Goal: Transaction & Acquisition: Purchase product/service

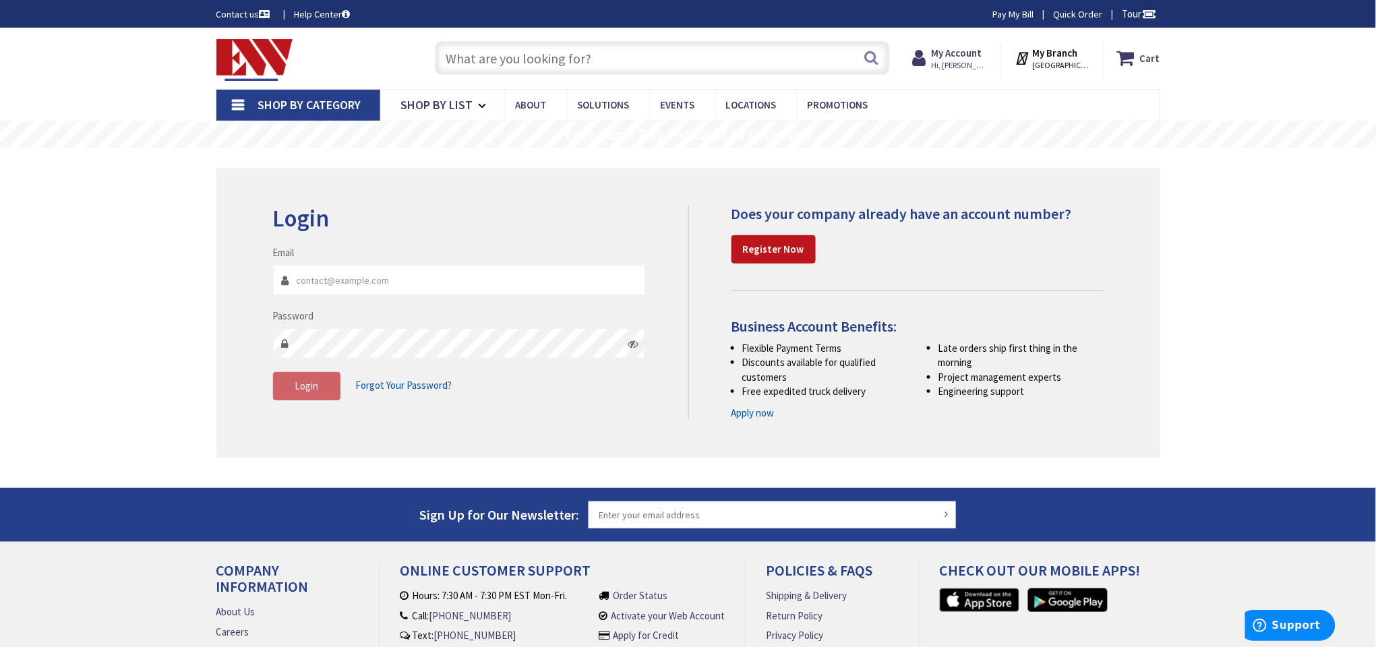
type input "[EMAIL_ADDRESS][DOMAIN_NAME]"
click at [1012, 8] on link "Pay My Bill" at bounding box center [1013, 13] width 41 height 13
click at [968, 60] on span "Hi, [PERSON_NAME]" at bounding box center [959, 65] width 57 height 11
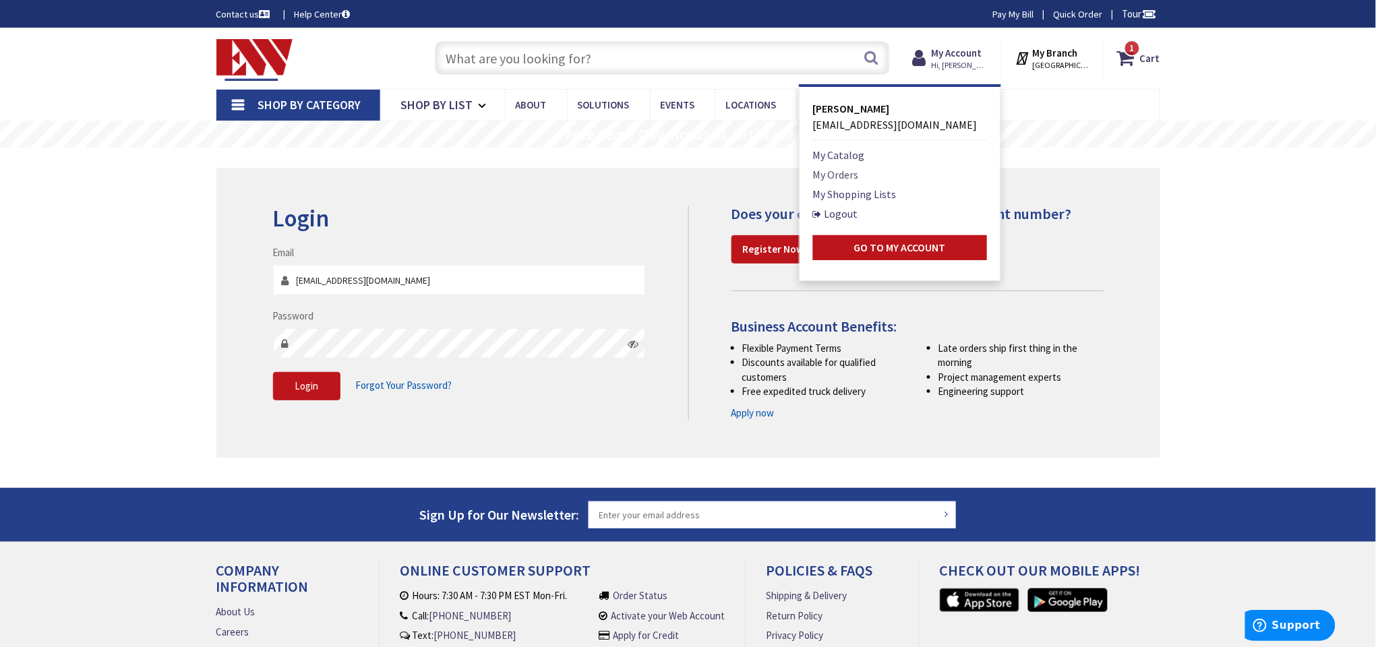
click at [836, 168] on link "My Orders" at bounding box center [836, 175] width 46 height 16
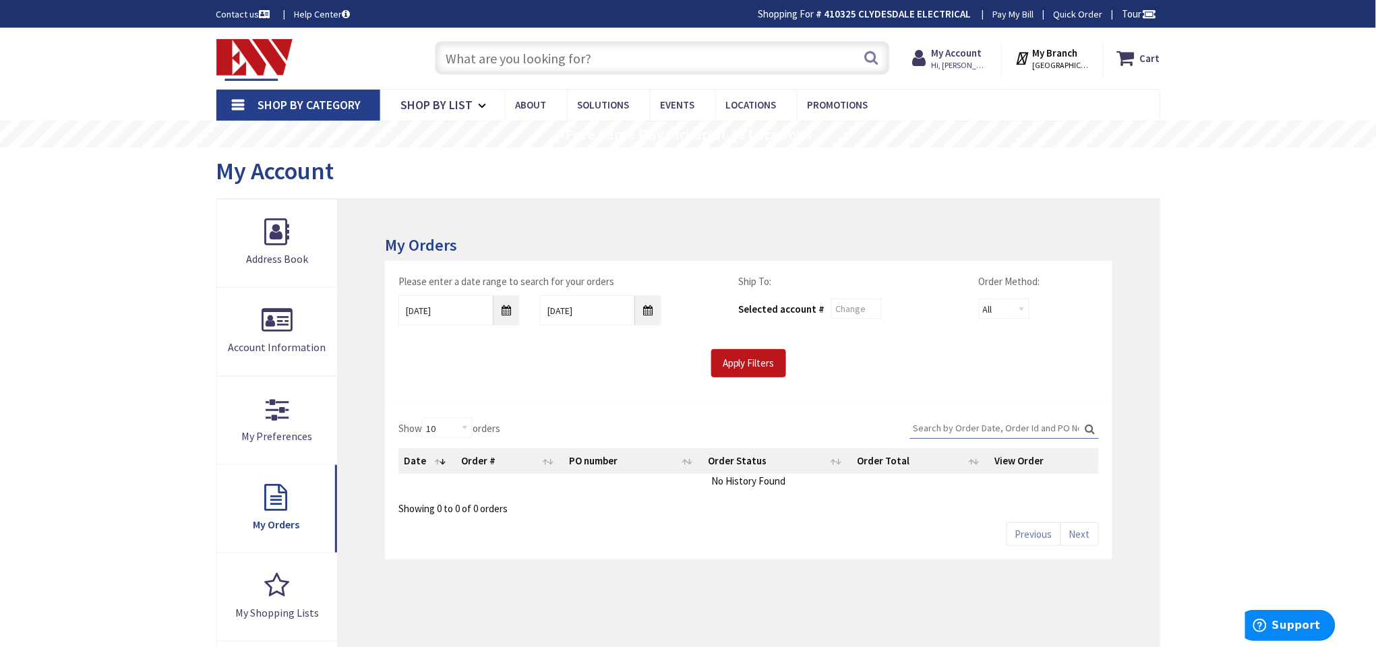
click at [745, 50] on input "text" at bounding box center [662, 58] width 455 height 34
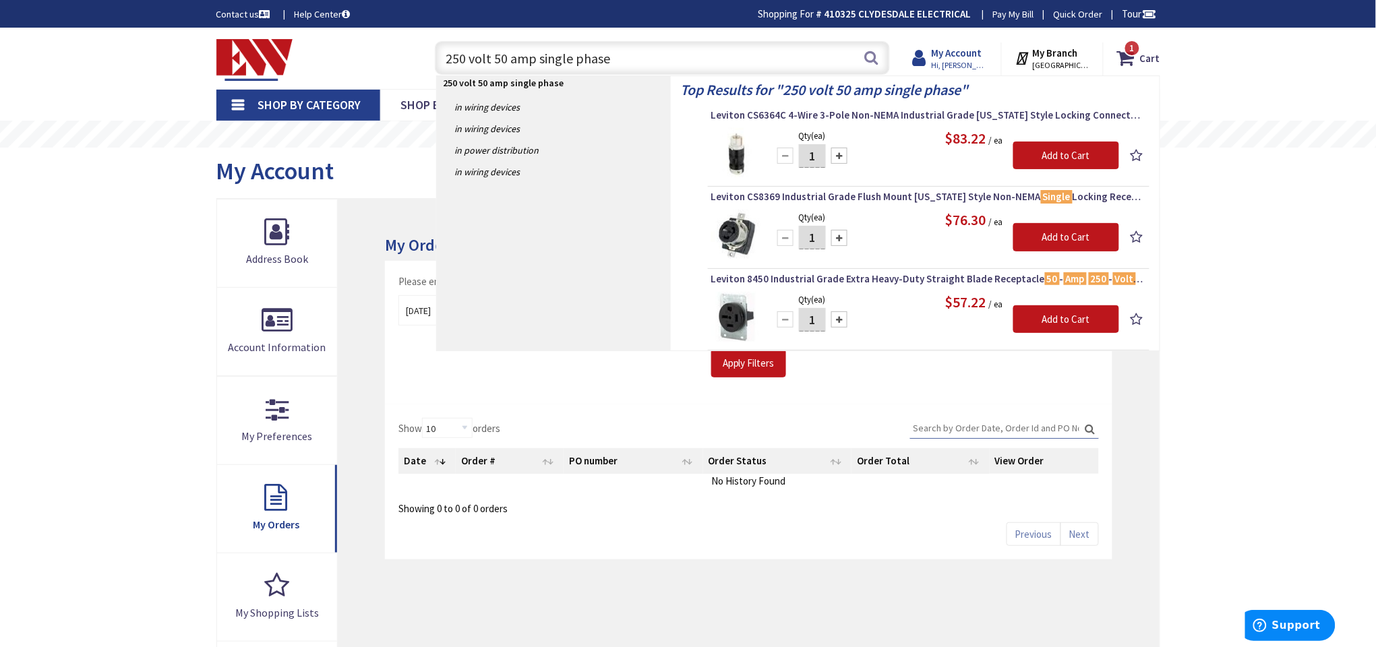
type input "250 volt 50 amp single phase"
click at [958, 60] on span "Hi, [PERSON_NAME]" at bounding box center [959, 65] width 57 height 11
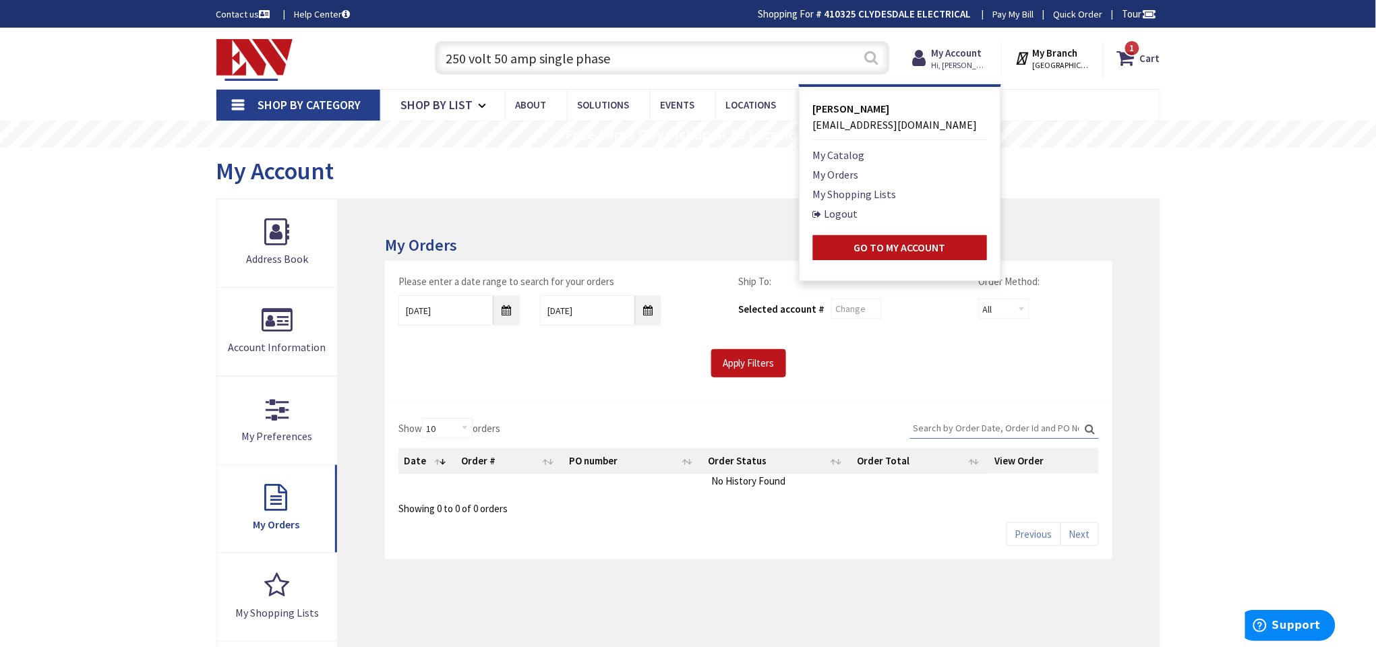
click at [867, 58] on button "Search" at bounding box center [871, 57] width 18 height 30
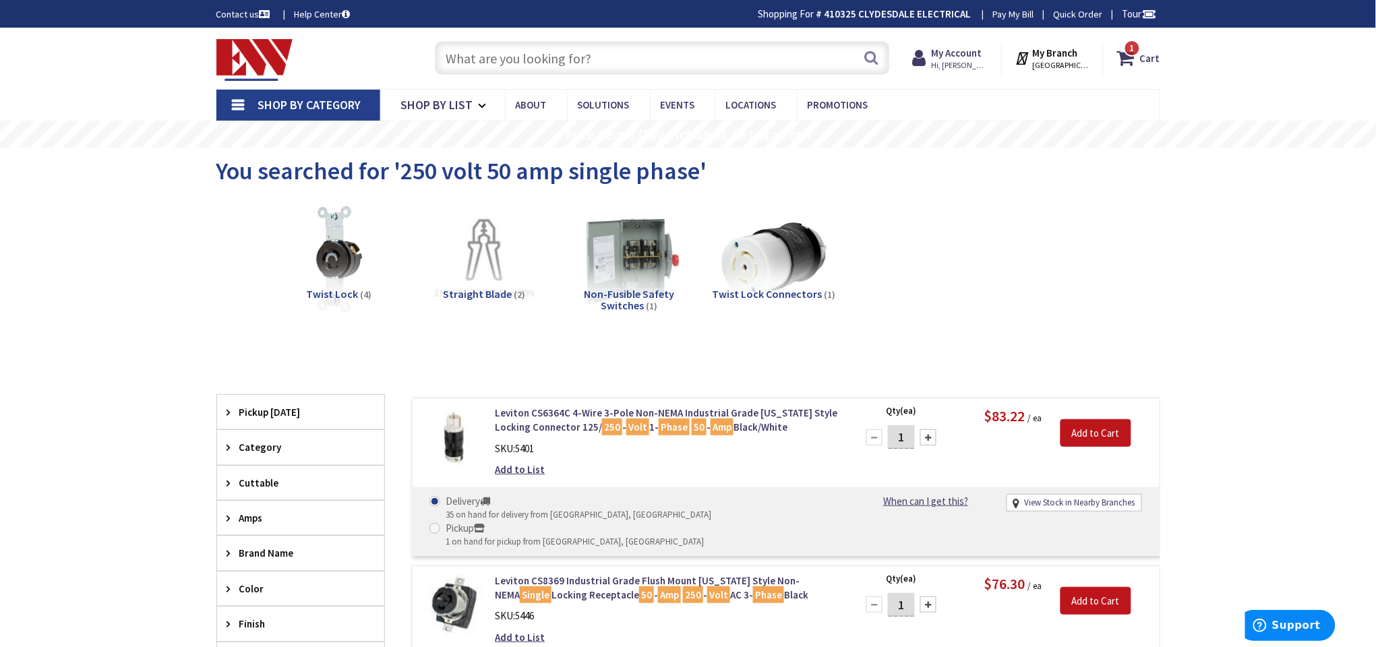
click at [552, 56] on input "text" at bounding box center [662, 58] width 455 height 34
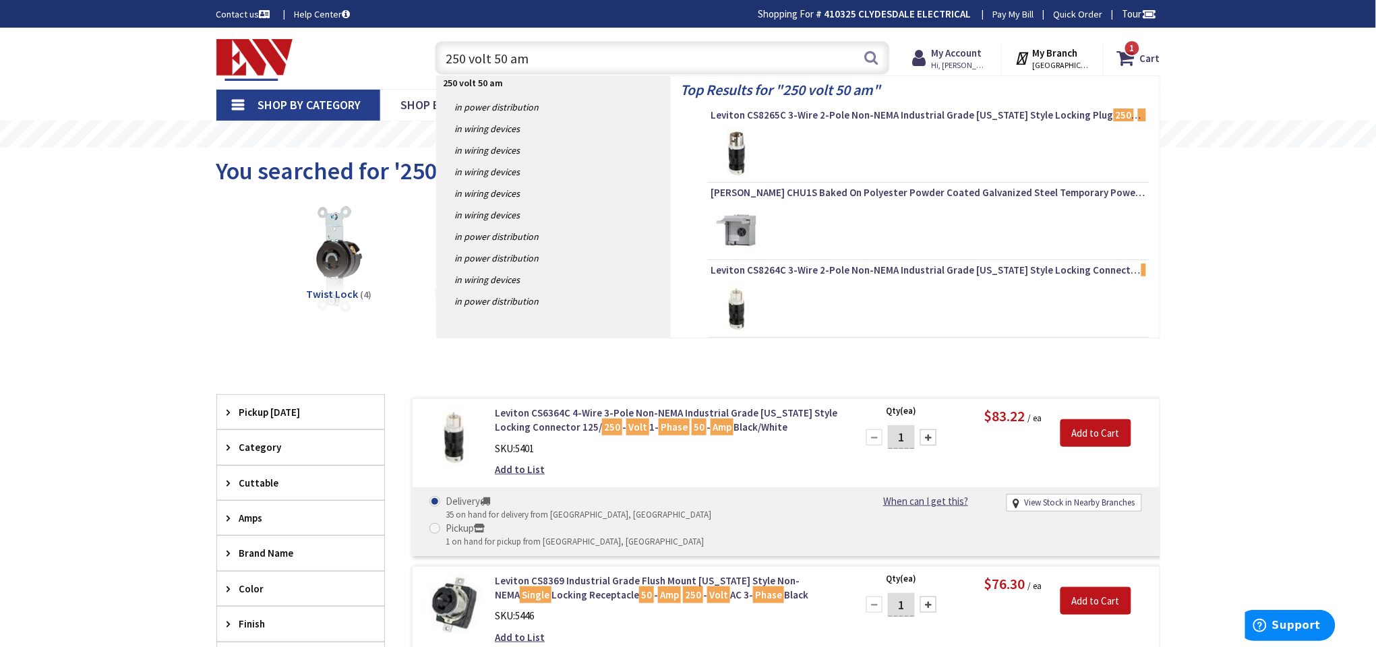
type input "250 volt 50 amp"
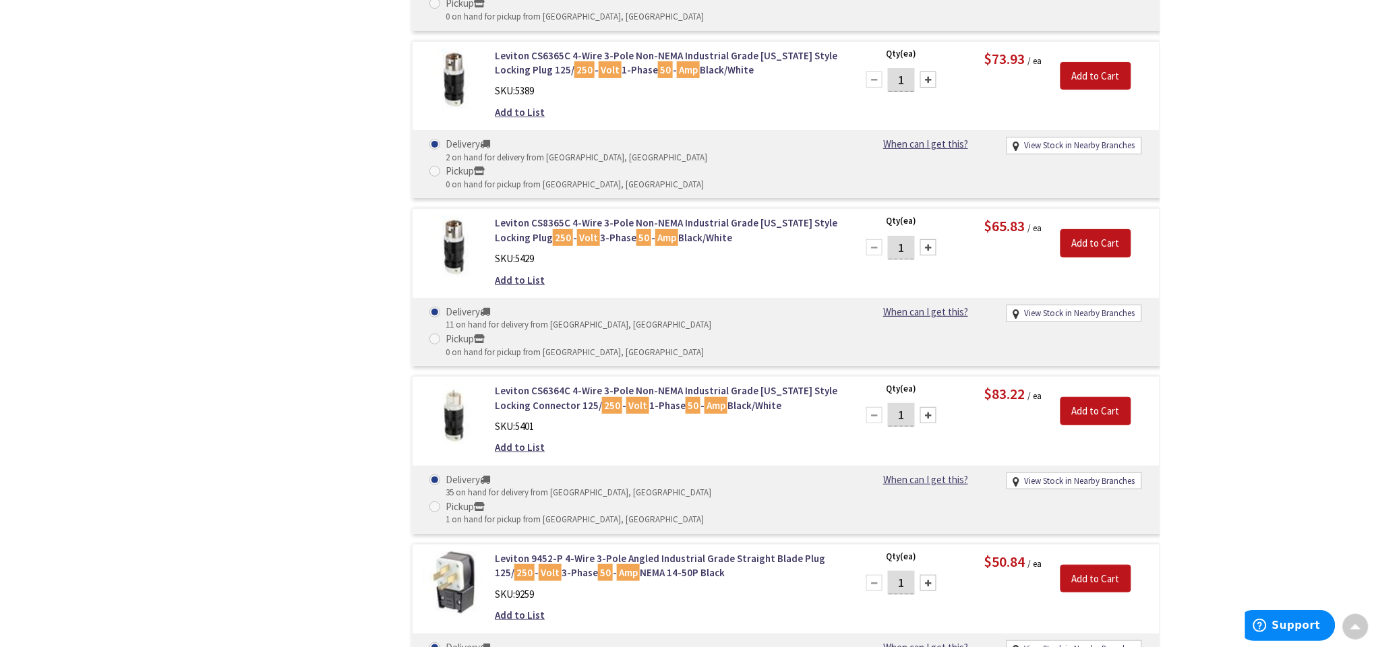
scroll to position [1821, 0]
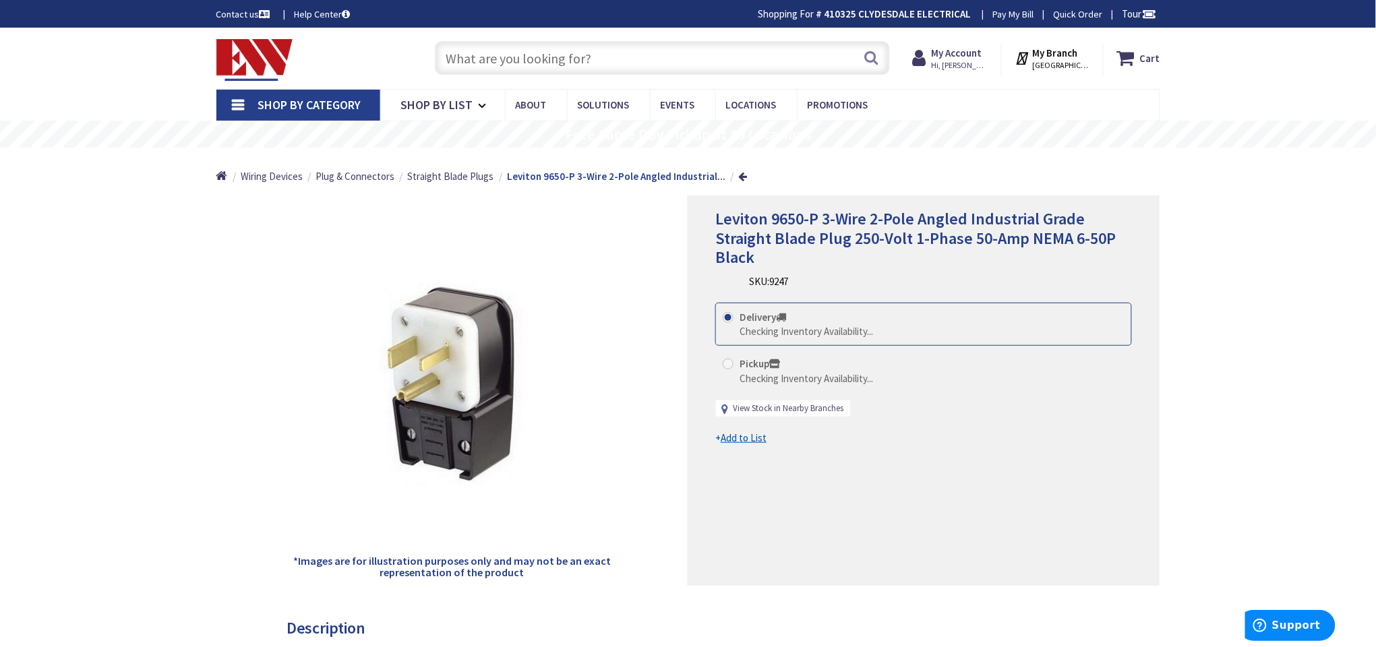
click at [776, 409] on link "View Stock in Nearby Branches" at bounding box center [788, 409] width 111 height 13
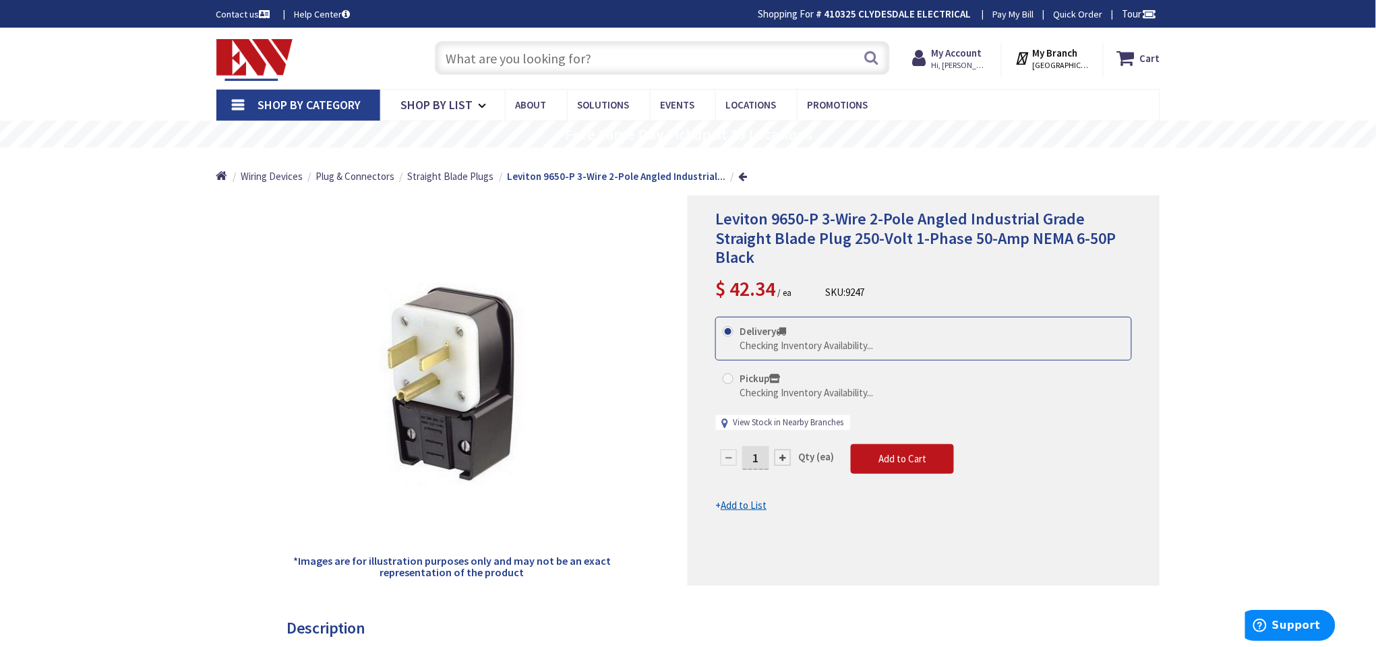
click at [782, 419] on link "View Stock in Nearby Branches" at bounding box center [788, 423] width 111 height 13
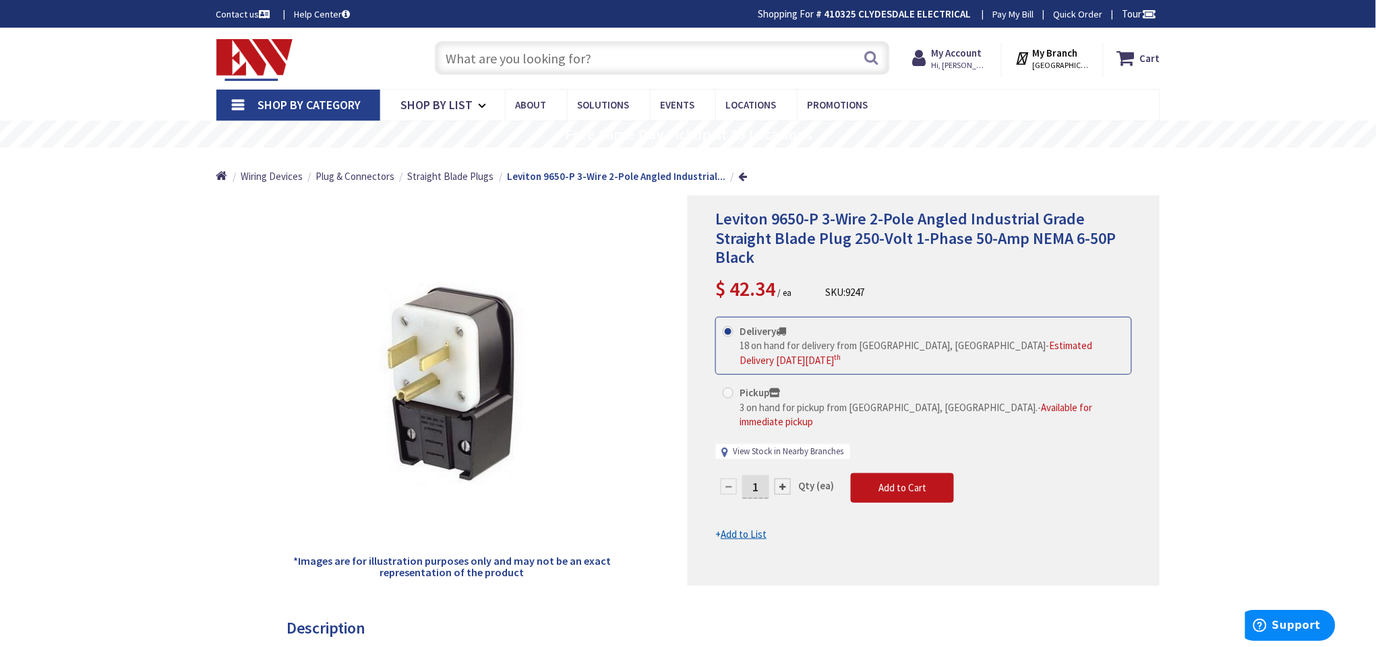
click at [782, 446] on link "View Stock in Nearby Branches" at bounding box center [788, 452] width 111 height 13
click at [774, 446] on link "View Stock in Nearby Branches" at bounding box center [788, 452] width 111 height 13
select select "data-availability"
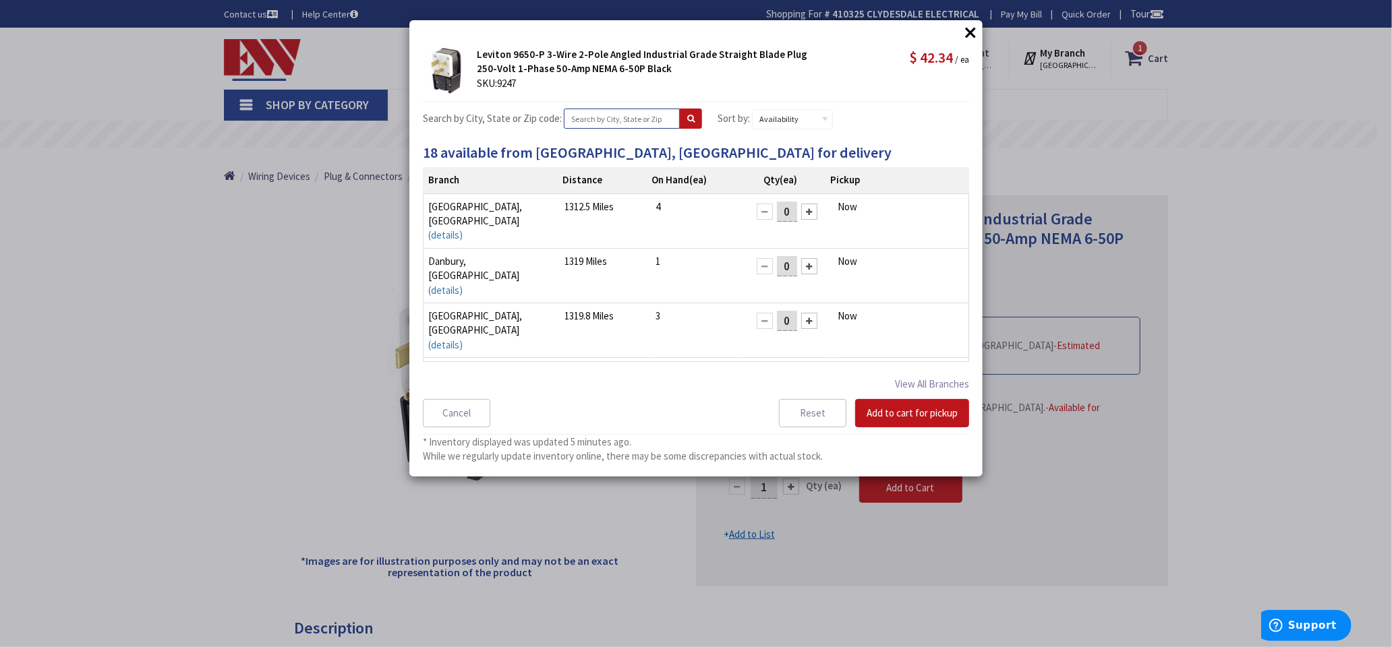
click at [626, 121] on input "text" at bounding box center [622, 119] width 116 height 20
type input "[GEOGRAPHIC_DATA]"
click at [687, 120] on icon at bounding box center [690, 119] width 7 height 8
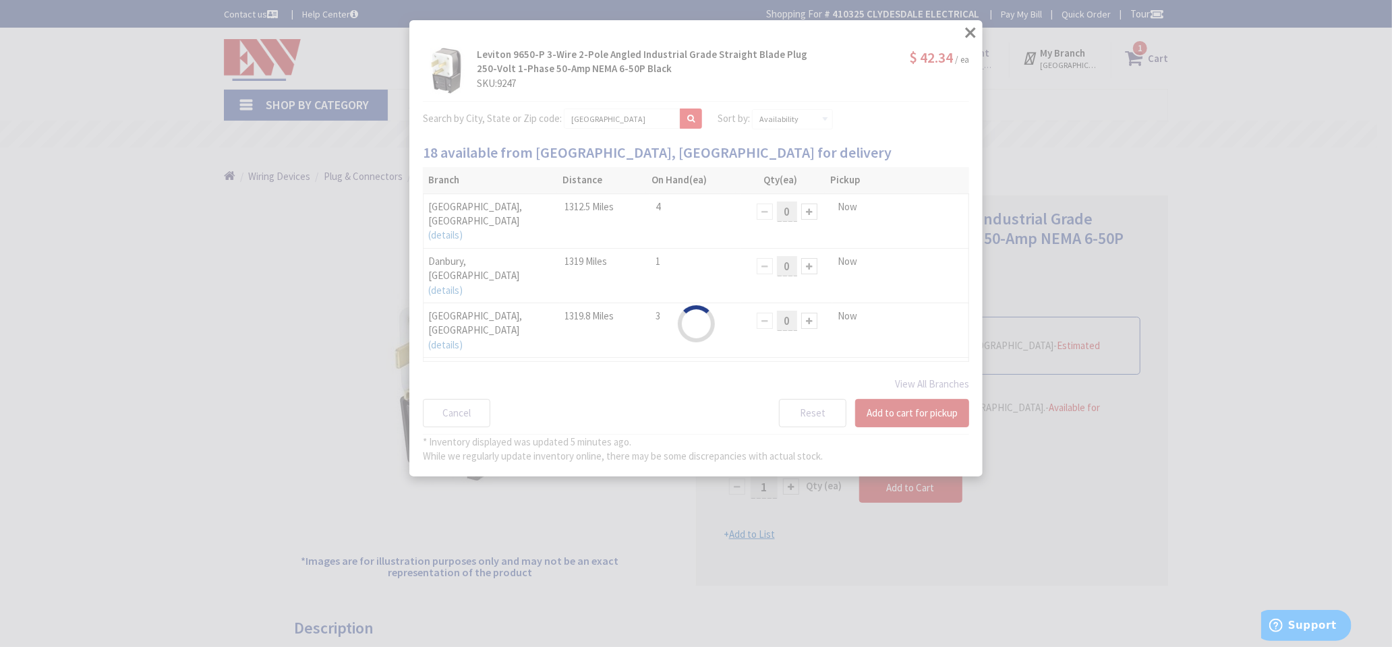
select select "data-availability"
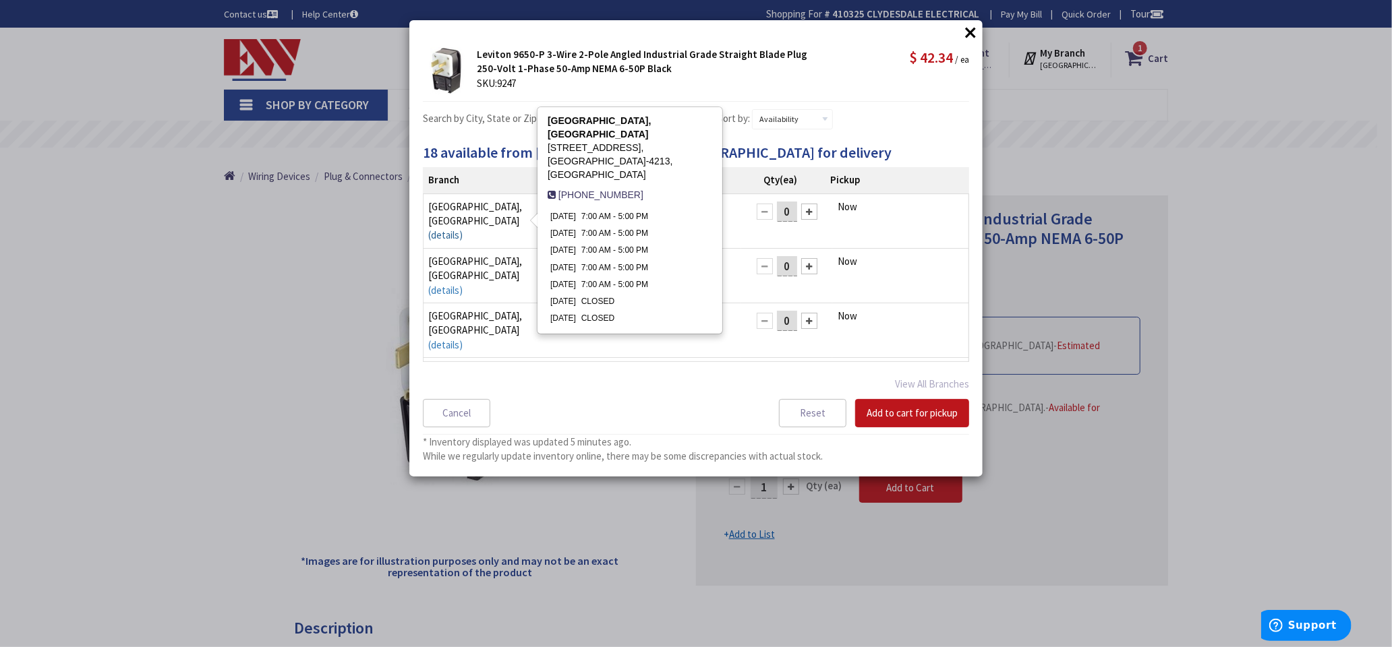
click at [463, 228] on link "(details)" at bounding box center [445, 235] width 34 height 14
click at [463, 283] on link "(details)" at bounding box center [445, 290] width 34 height 14
click at [463, 228] on link "(details)" at bounding box center [445, 235] width 34 height 14
click at [896, 139] on div "× Leviton 9650-P 3-Wire 2-Pole Angled Industrial Grade Straight Blade Plug 250-…" at bounding box center [695, 248] width 573 height 457
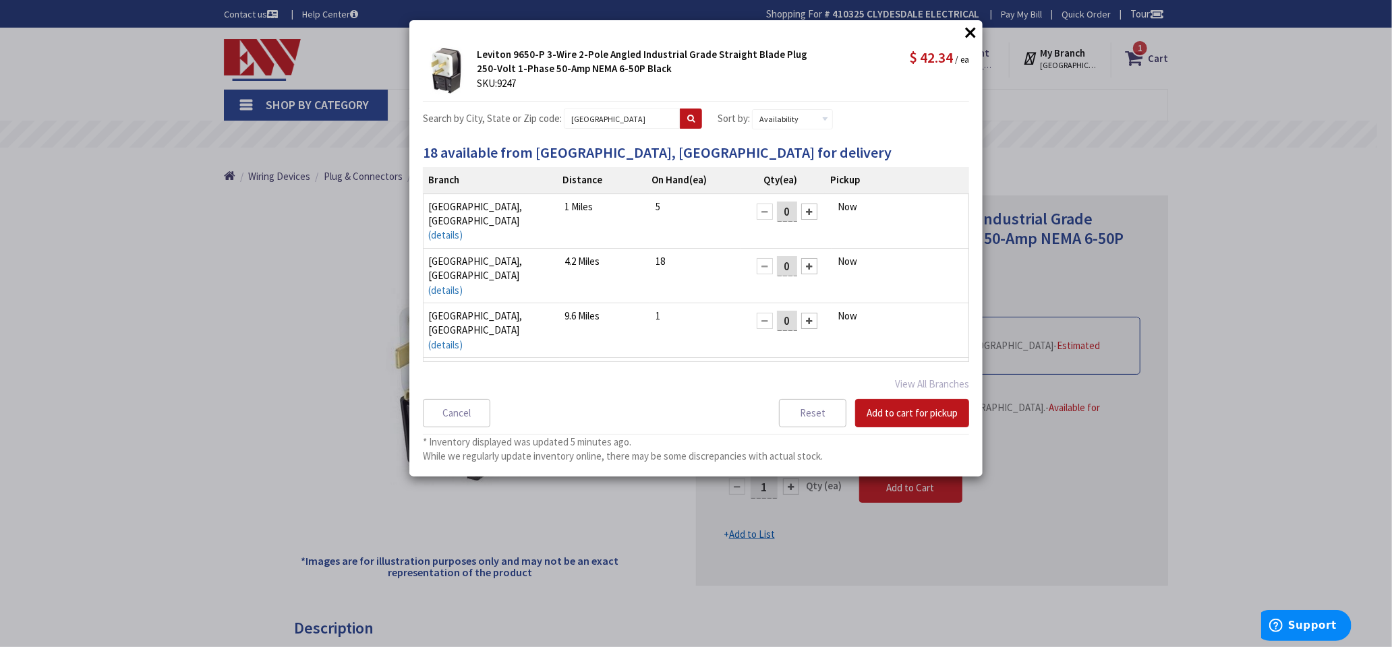
click at [968, 32] on button "×" at bounding box center [970, 32] width 20 height 20
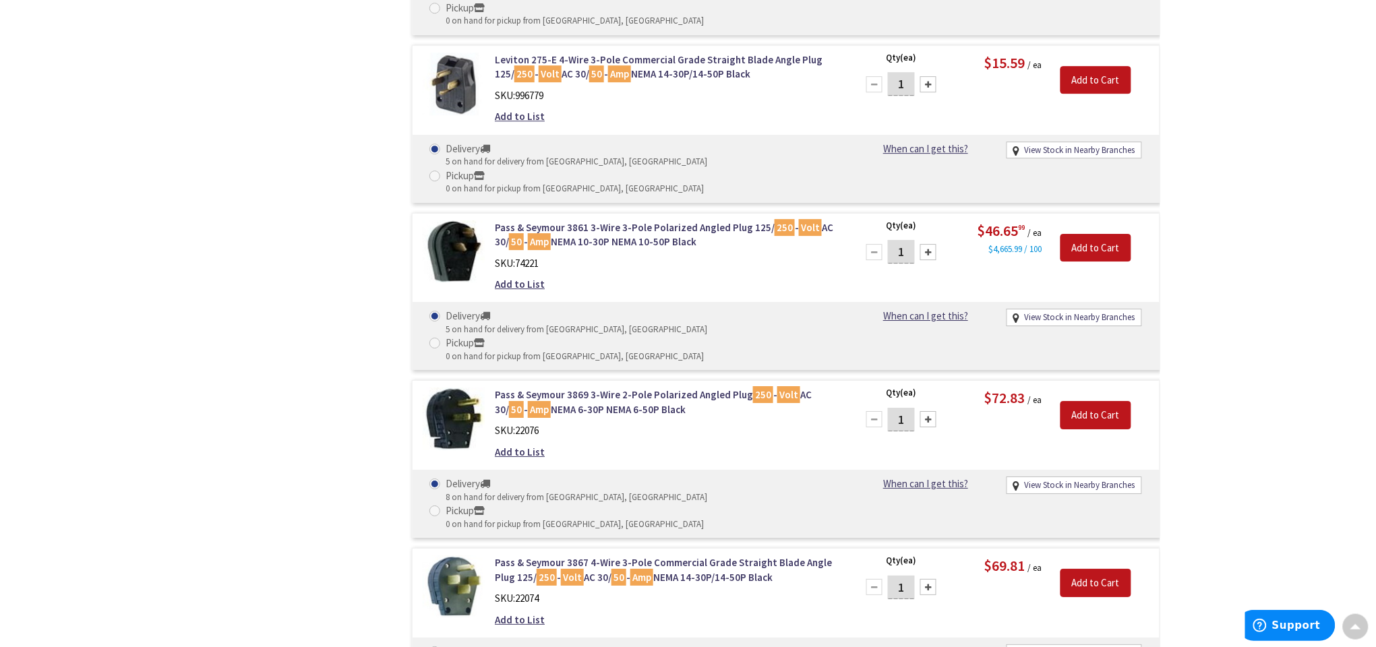
scroll to position [3113, 0]
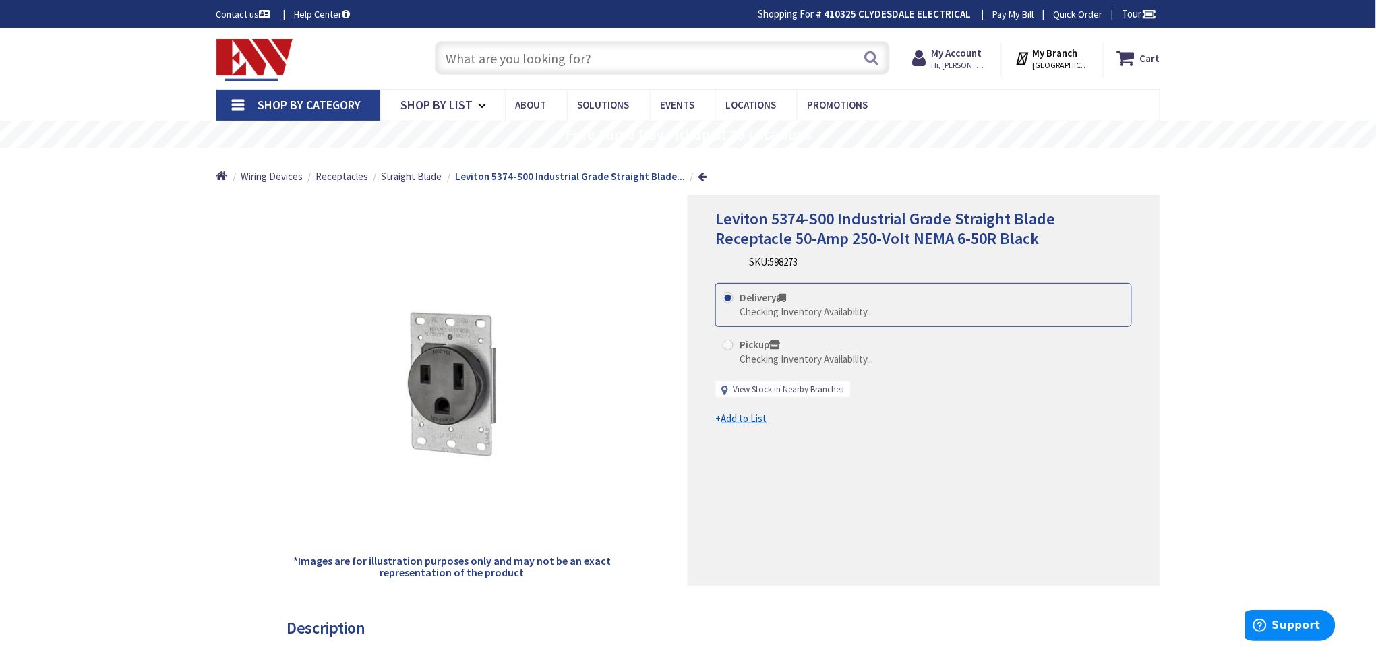
click at [772, 390] on link "View Stock in Nearby Branches" at bounding box center [788, 390] width 111 height 13
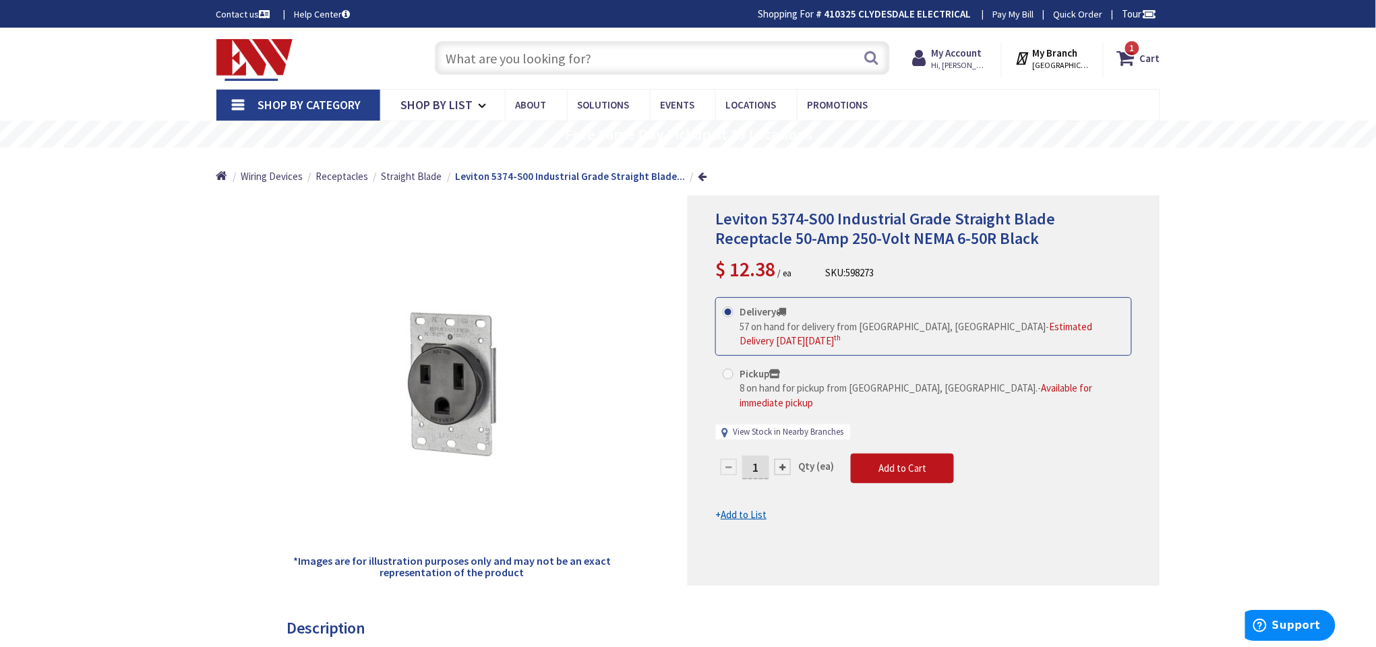
click at [771, 426] on link "View Stock in Nearby Branches" at bounding box center [788, 432] width 111 height 13
click at [796, 426] on link "View Stock in Nearby Branches" at bounding box center [788, 432] width 111 height 13
select select "data-availability"
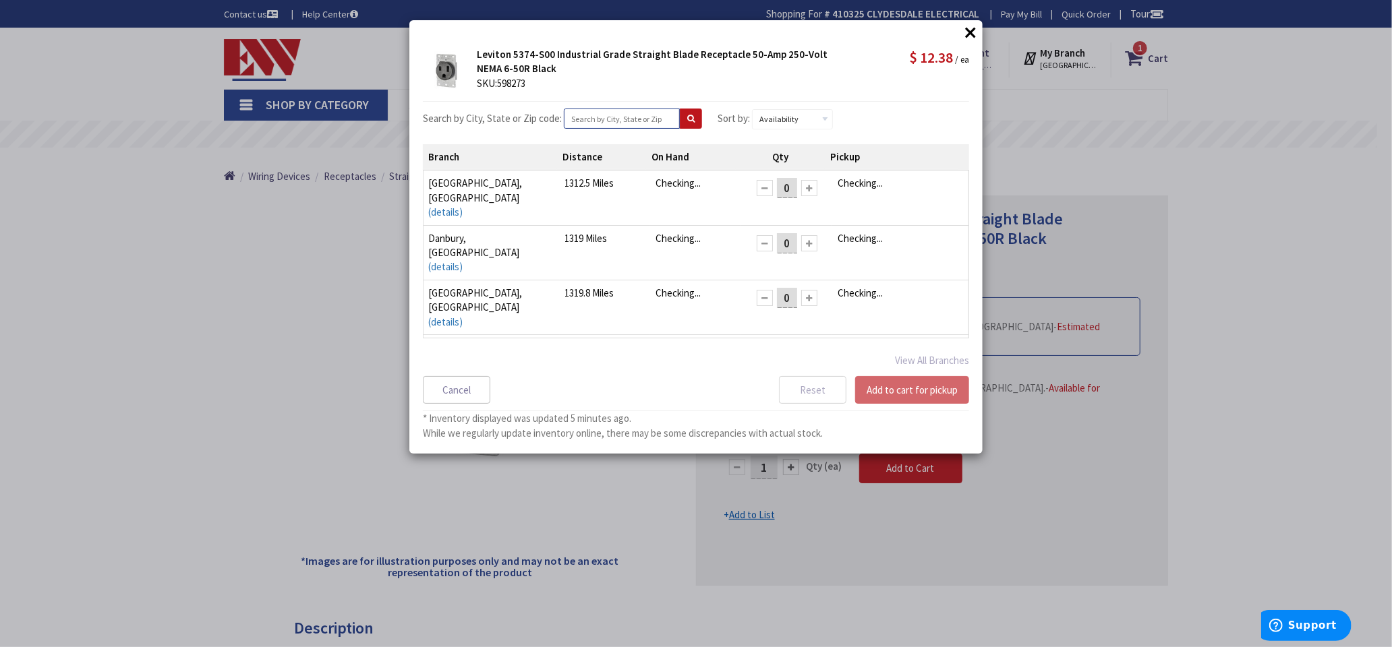
click at [597, 112] on input "text" at bounding box center [622, 119] width 116 height 20
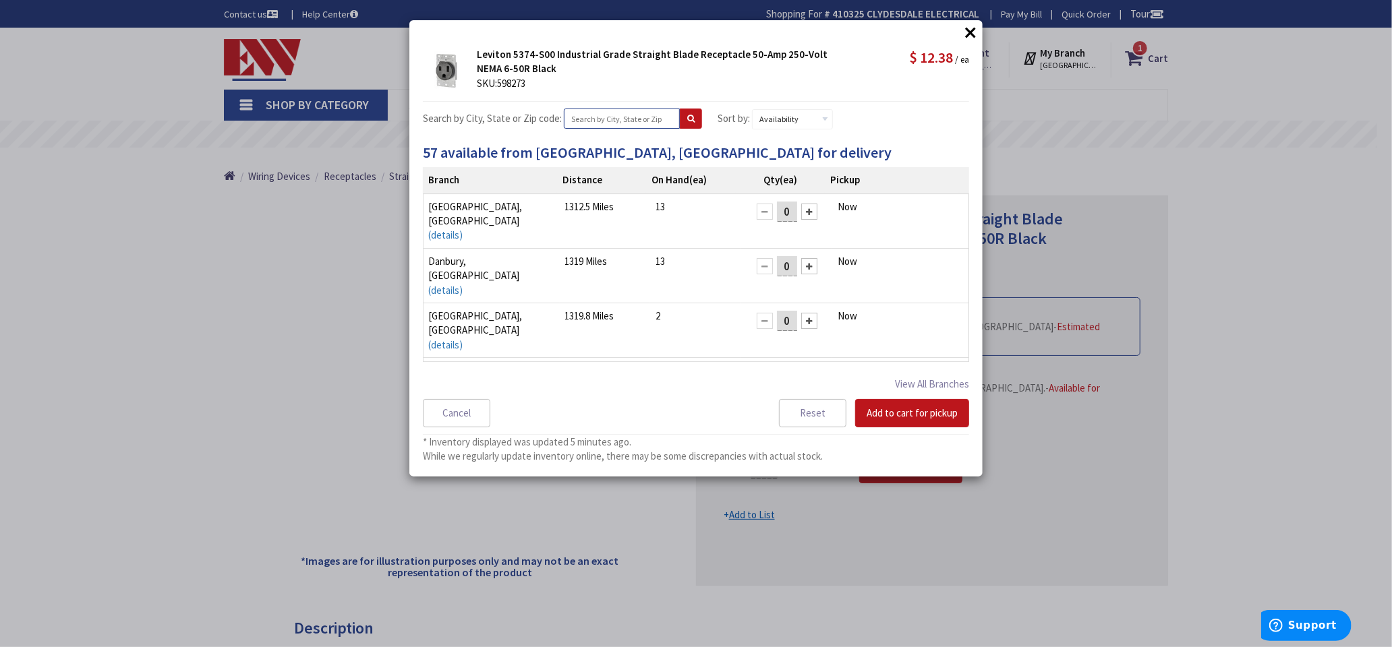
type input "[GEOGRAPHIC_DATA]"
click at [687, 118] on icon at bounding box center [690, 119] width 7 height 8
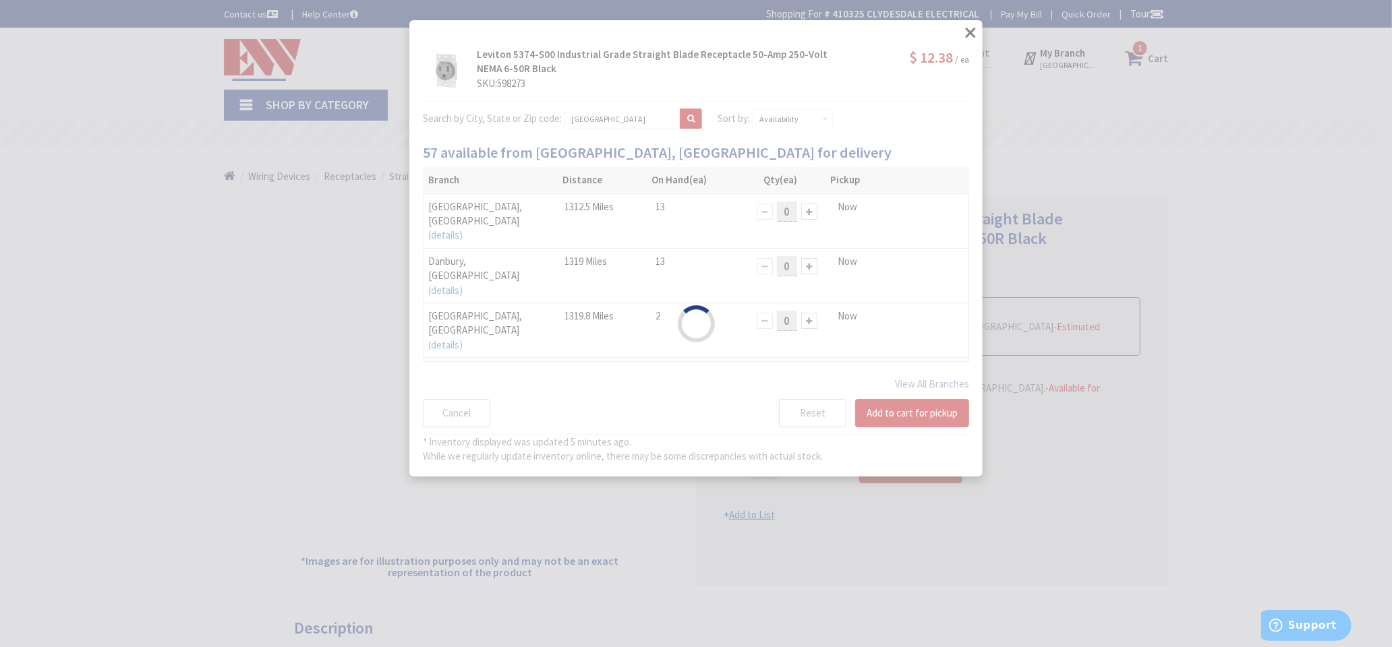
select select "data-availability"
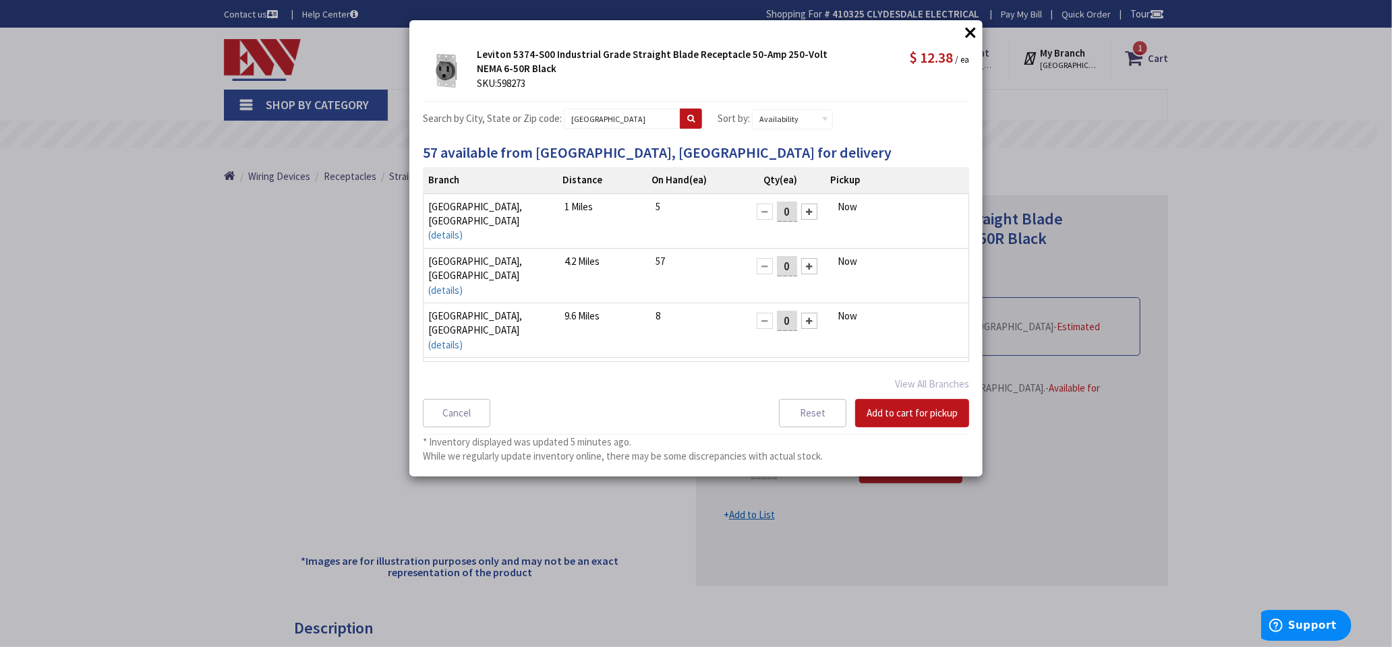
click at [972, 32] on button "×" at bounding box center [970, 32] width 20 height 20
